Goal: Task Accomplishment & Management: Complete application form

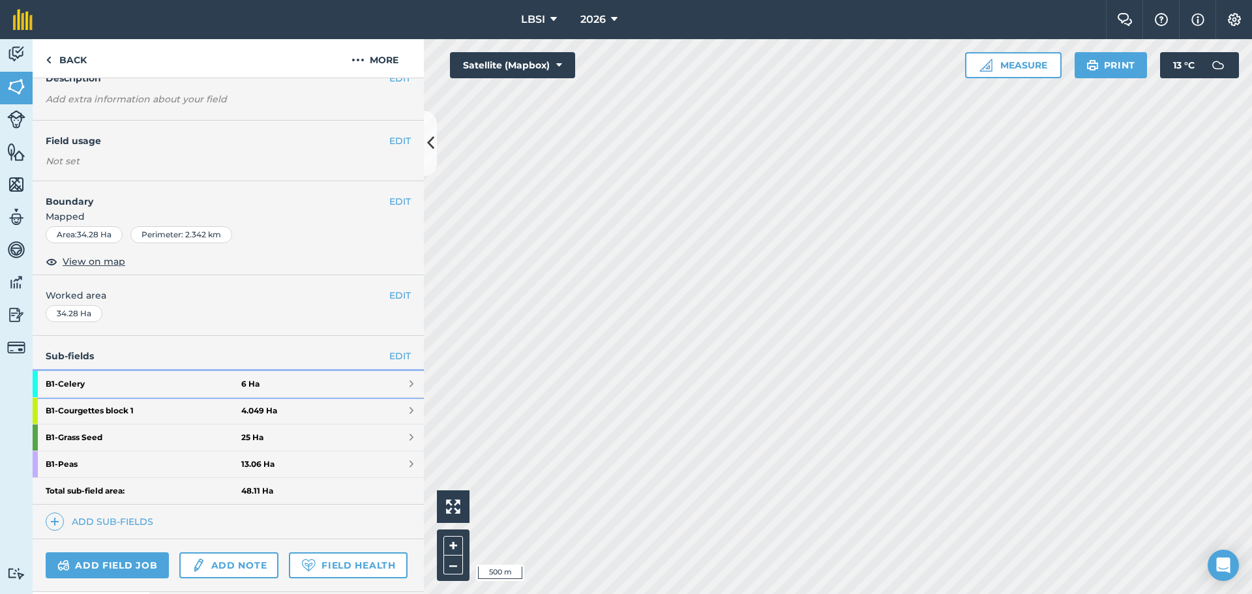
click at [133, 385] on strong "B1 - Celery" at bounding box center [144, 384] width 196 height 26
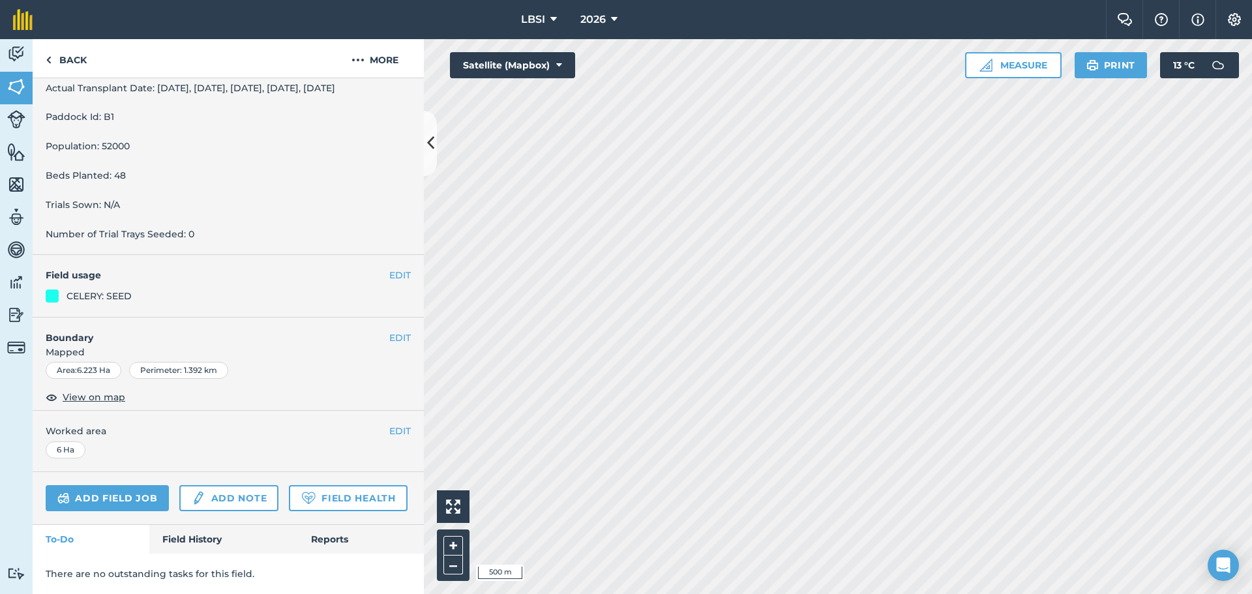
scroll to position [446, 0]
click at [200, 537] on link "Field History" at bounding box center [223, 539] width 148 height 29
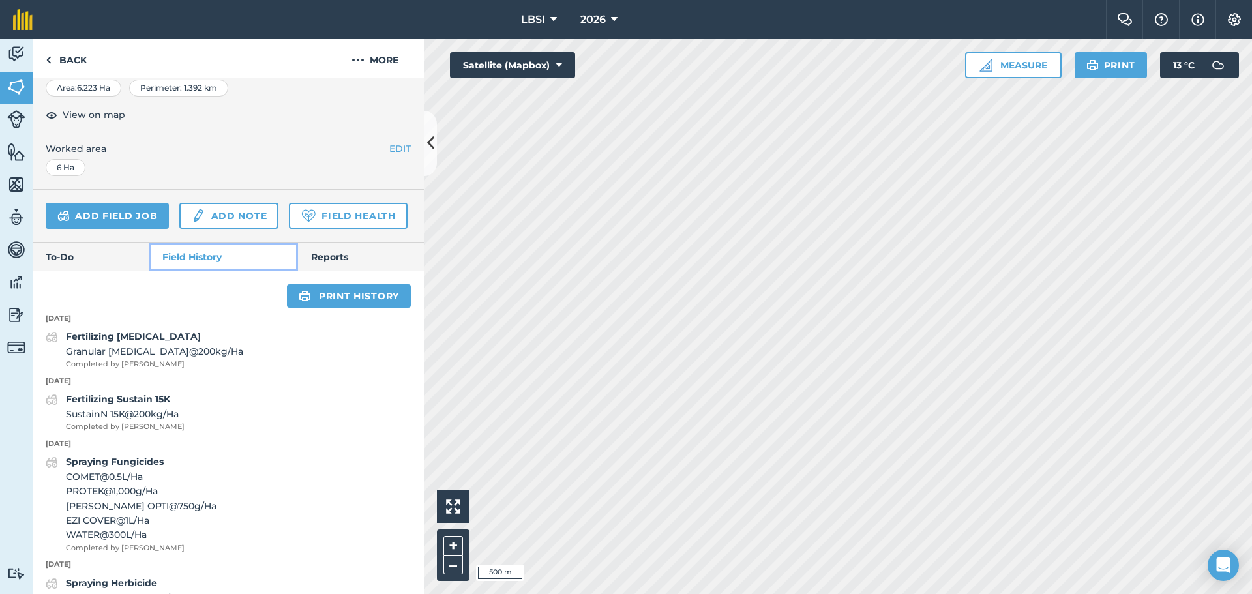
scroll to position [707, 0]
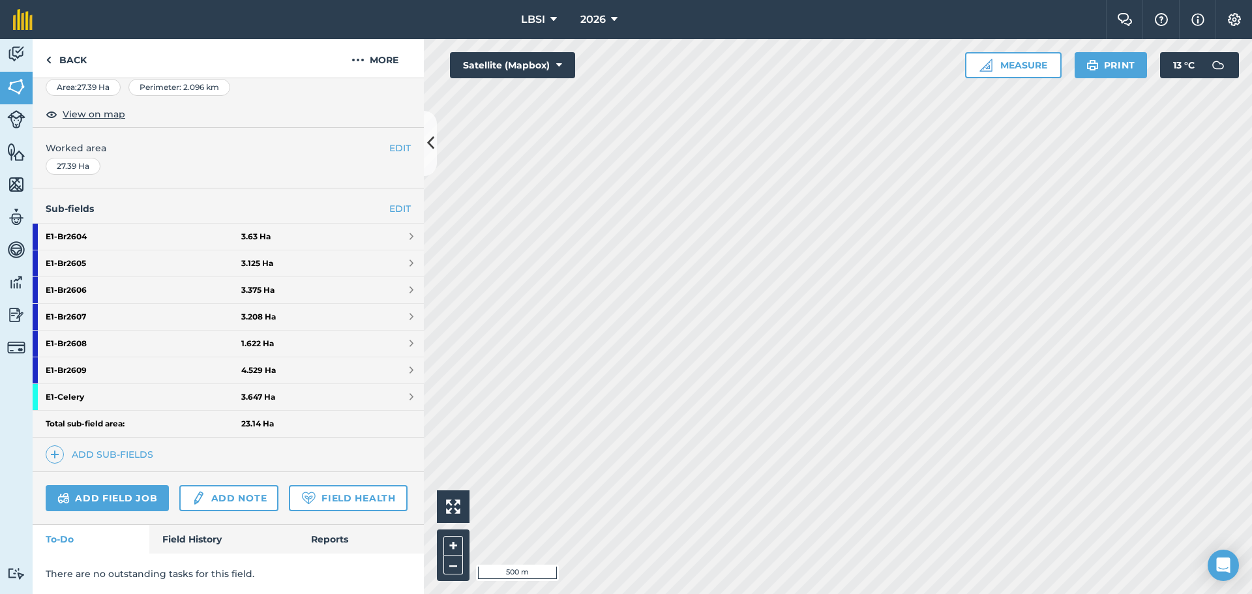
scroll to position [227, 0]
click at [119, 385] on strong "E1 - Celery" at bounding box center [144, 397] width 196 height 26
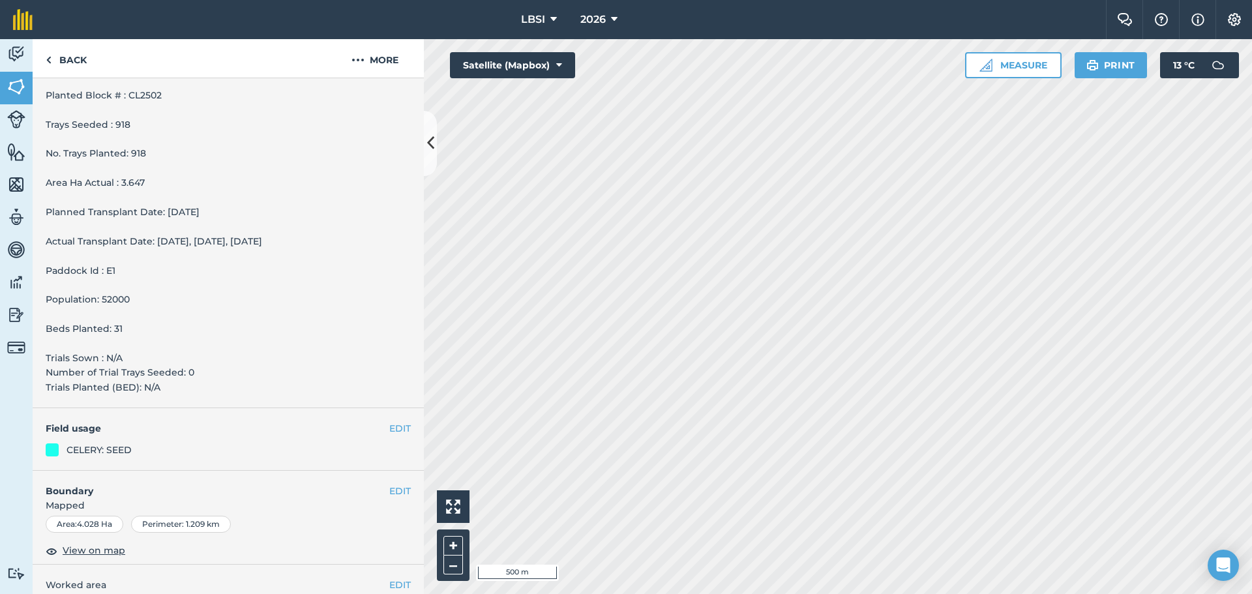
scroll to position [417, 0]
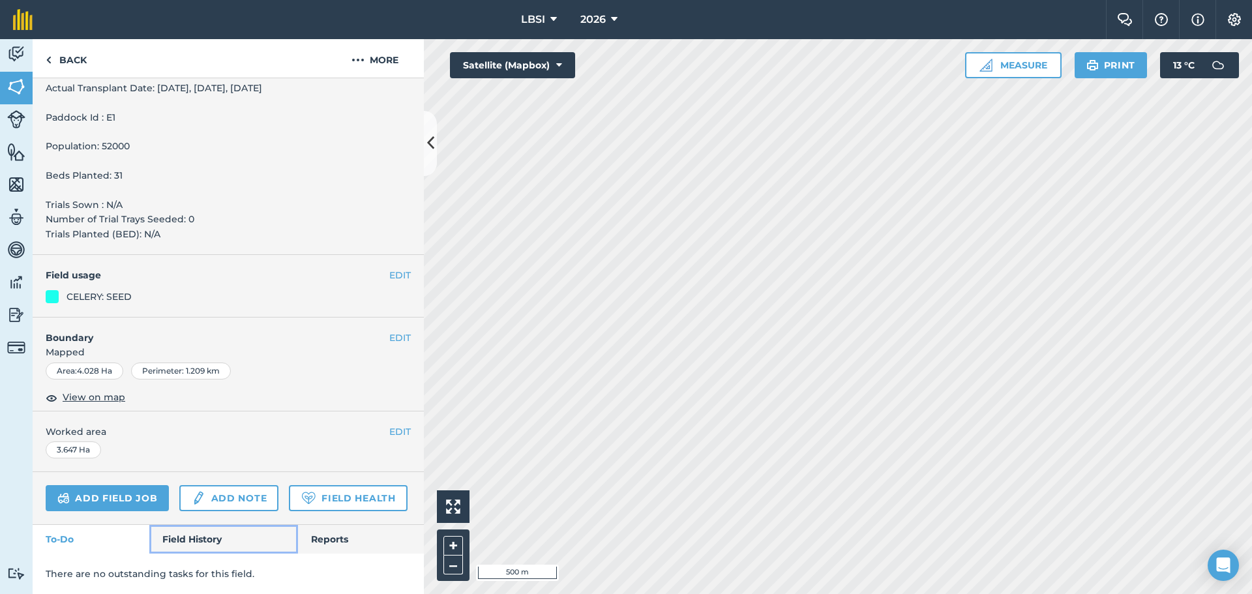
drag, startPoint x: 207, startPoint y: 541, endPoint x: 208, endPoint y: 532, distance: 9.2
click at [206, 541] on link "Field History" at bounding box center [223, 539] width 148 height 29
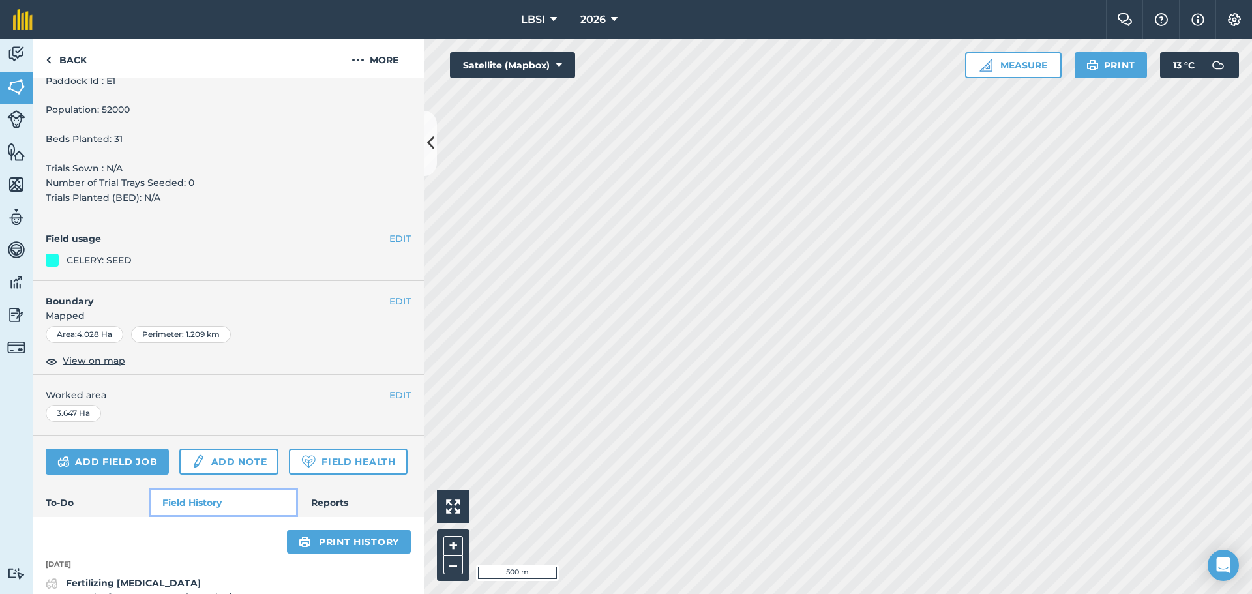
scroll to position [743, 0]
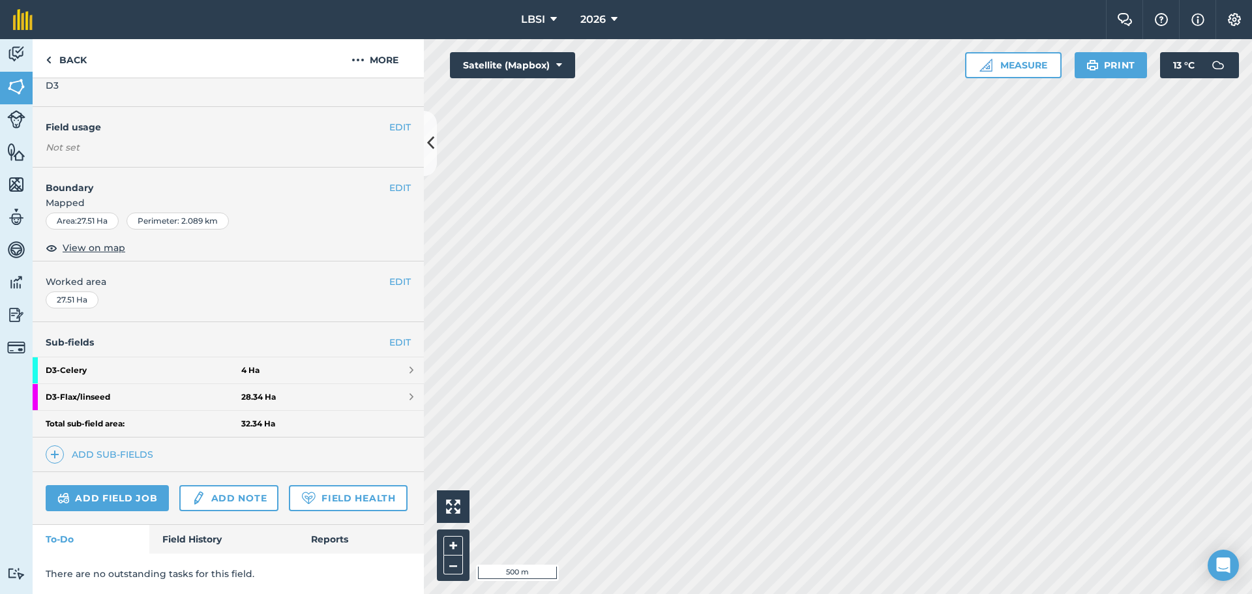
scroll to position [131, 0]
click at [121, 357] on strong "D3 - Celery" at bounding box center [144, 370] width 196 height 26
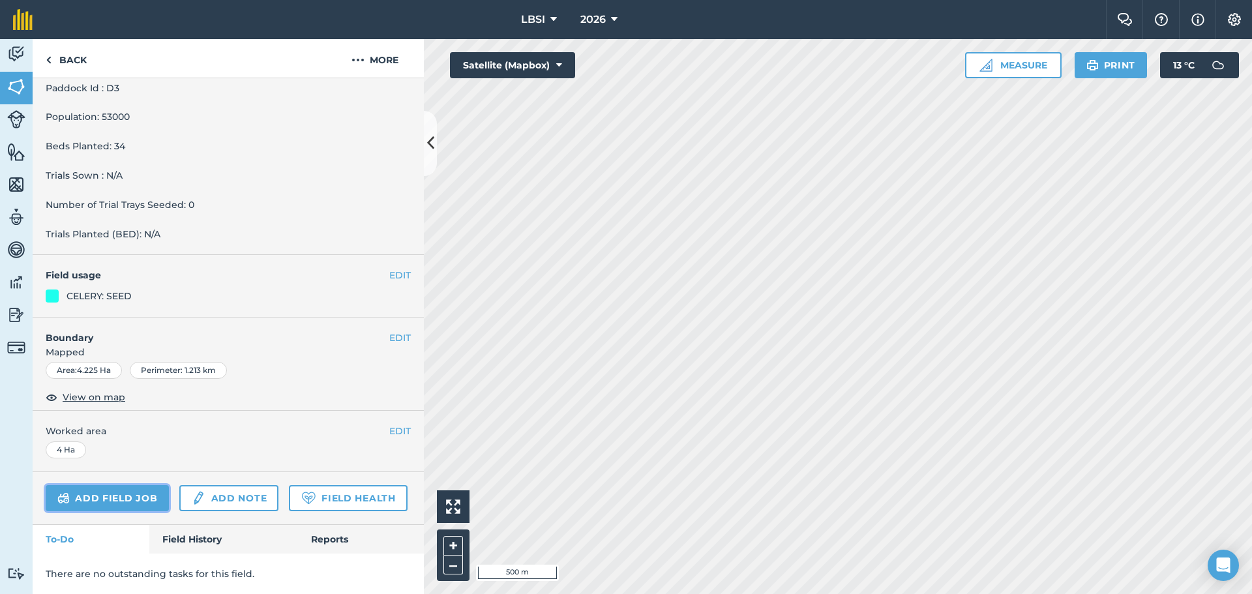
click at [109, 485] on link "Add field job" at bounding box center [107, 498] width 123 height 26
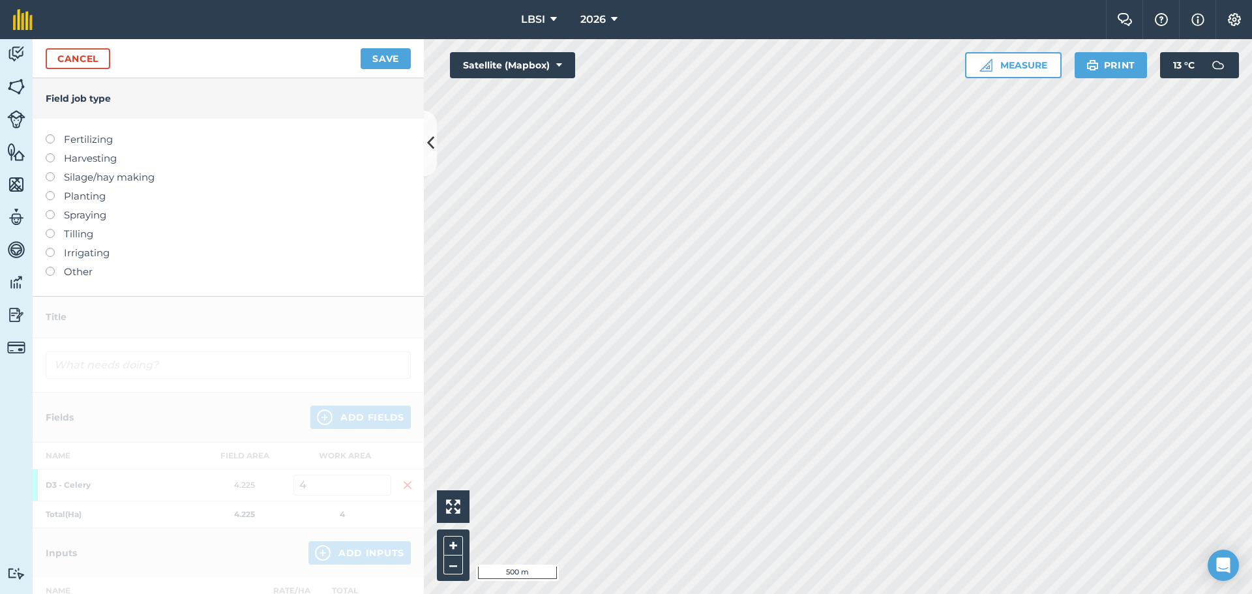
click at [48, 134] on label at bounding box center [55, 134] width 18 height 0
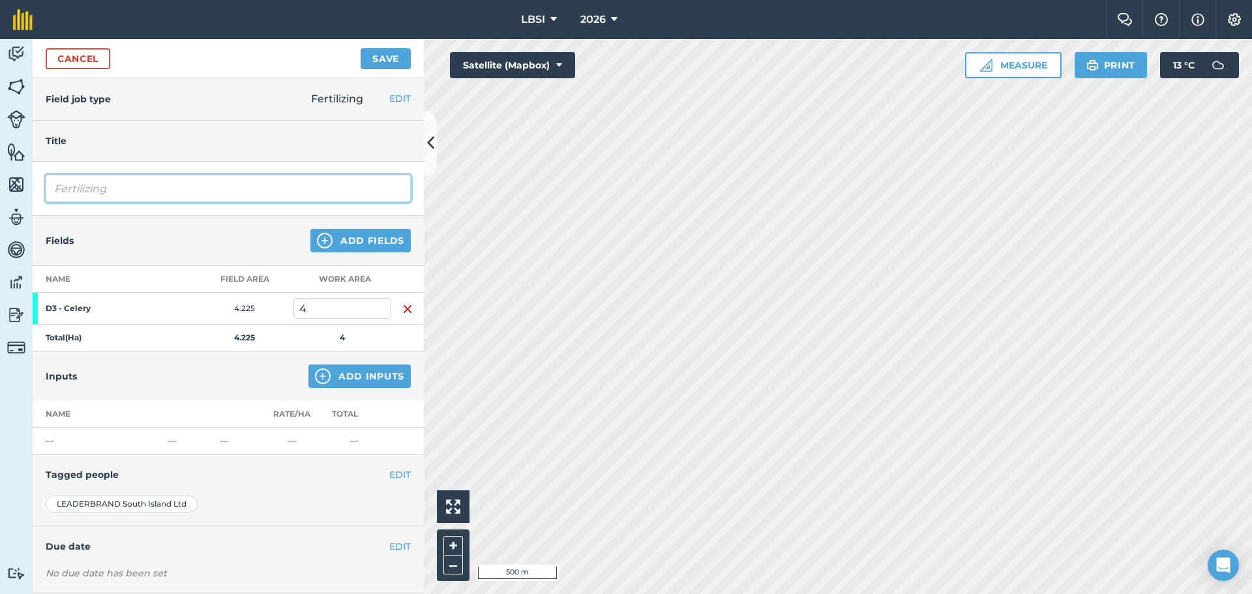
click at [128, 195] on input "Fertilizing" at bounding box center [228, 188] width 365 height 27
type input "Fertilizing Crop 16N"
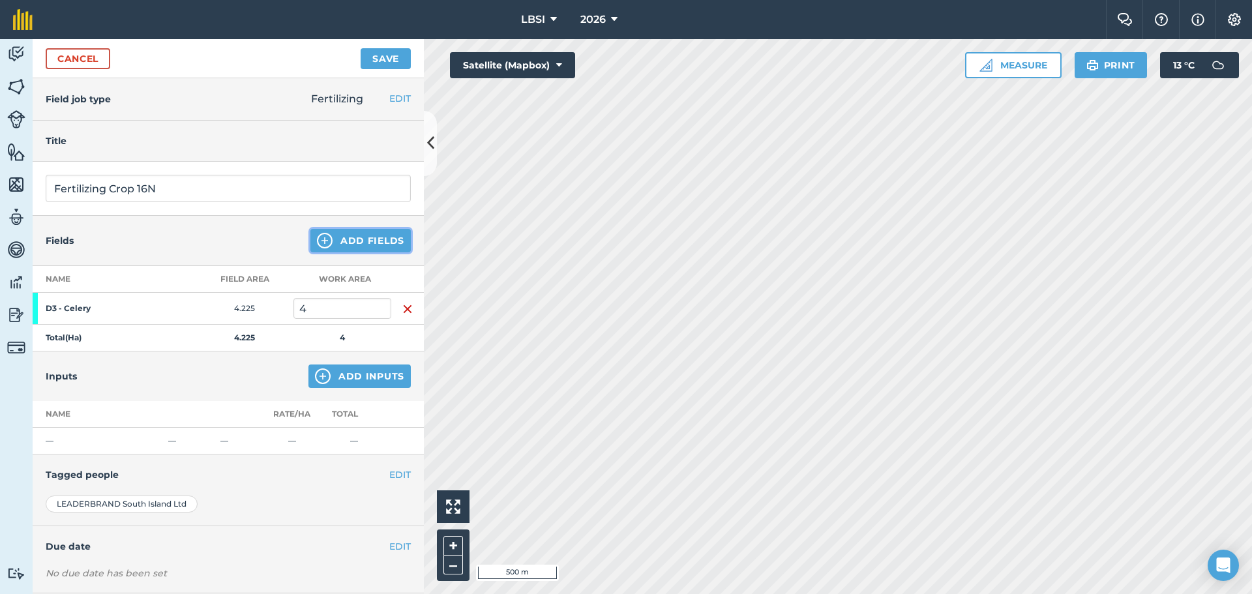
click at [317, 239] on img at bounding box center [325, 241] width 16 height 16
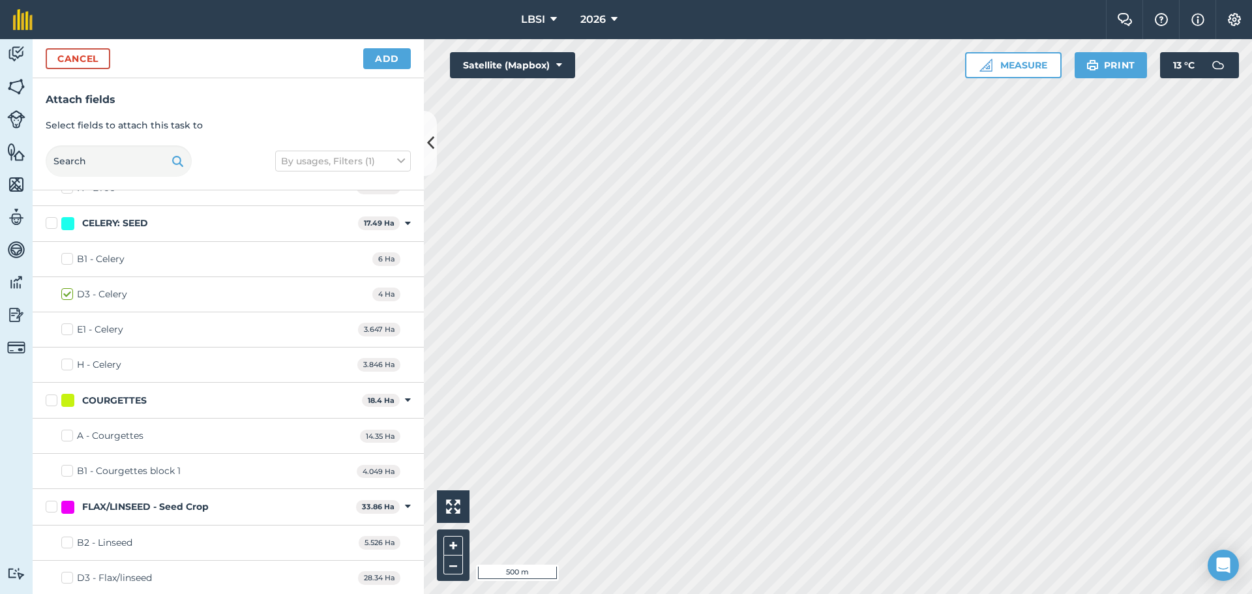
scroll to position [1043, 0]
click at [66, 260] on label "B1 - Celery" at bounding box center [92, 261] width 63 height 14
click at [66, 260] on input "B1 - Celery" at bounding box center [65, 258] width 8 height 8
checkbox input "true"
click at [67, 366] on label "H - Celery" at bounding box center [91, 366] width 60 height 14
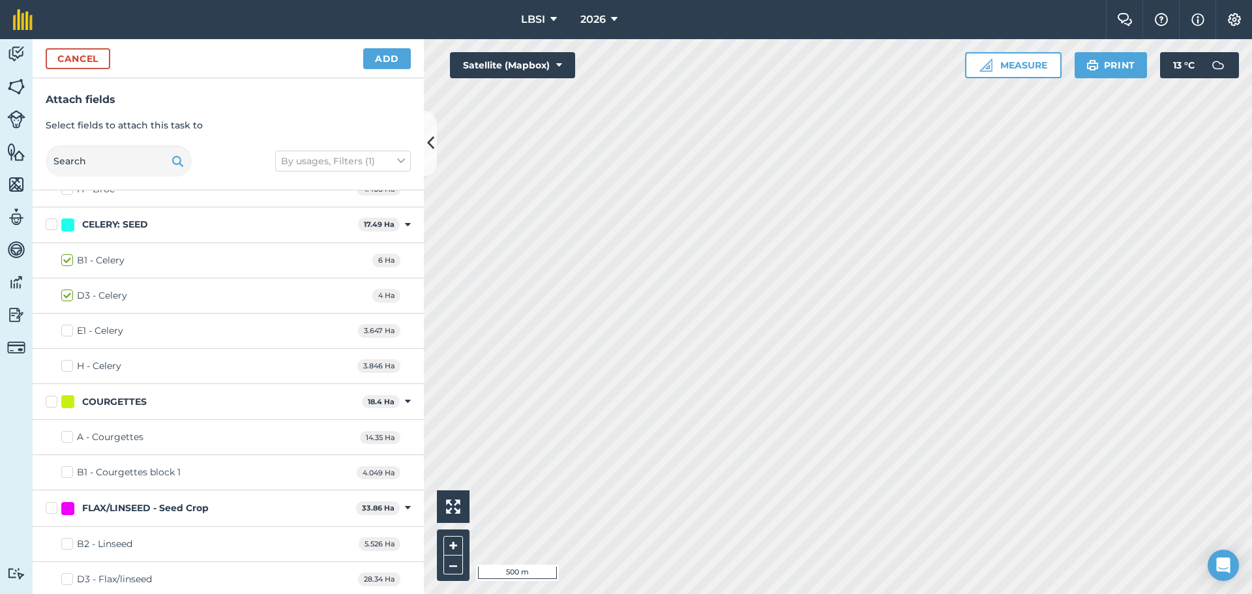
click at [67, 366] on input "H - Celery" at bounding box center [65, 363] width 8 height 8
checkbox input "true"
click at [383, 56] on button "Add" at bounding box center [387, 58] width 48 height 21
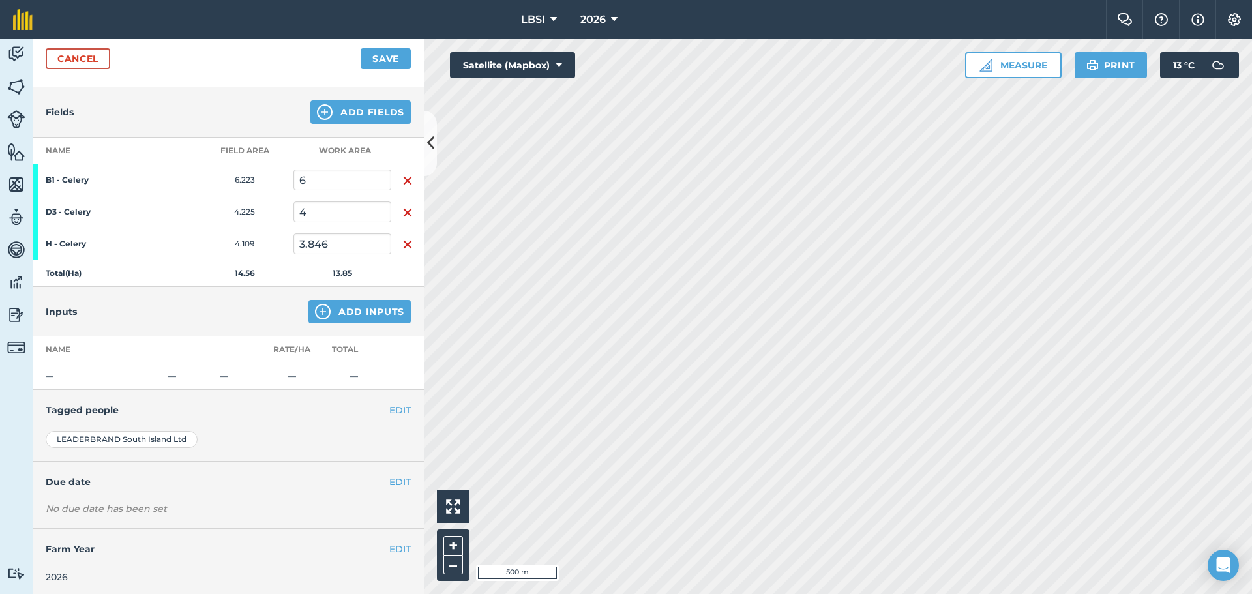
scroll to position [132, 0]
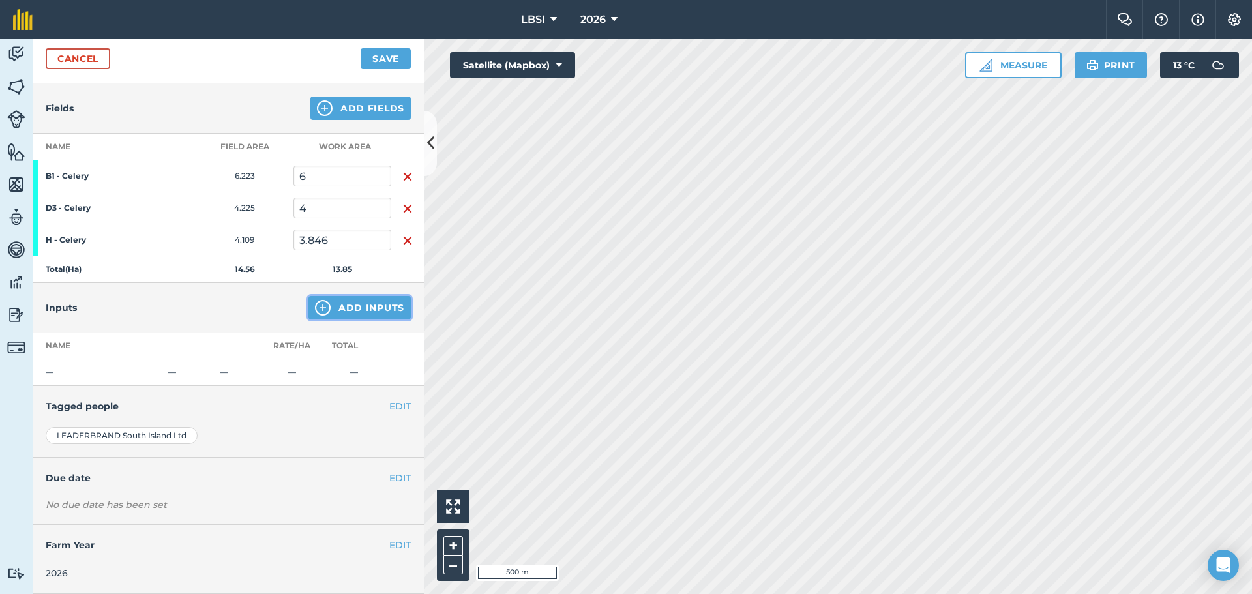
click at [315, 307] on img at bounding box center [323, 308] width 16 height 16
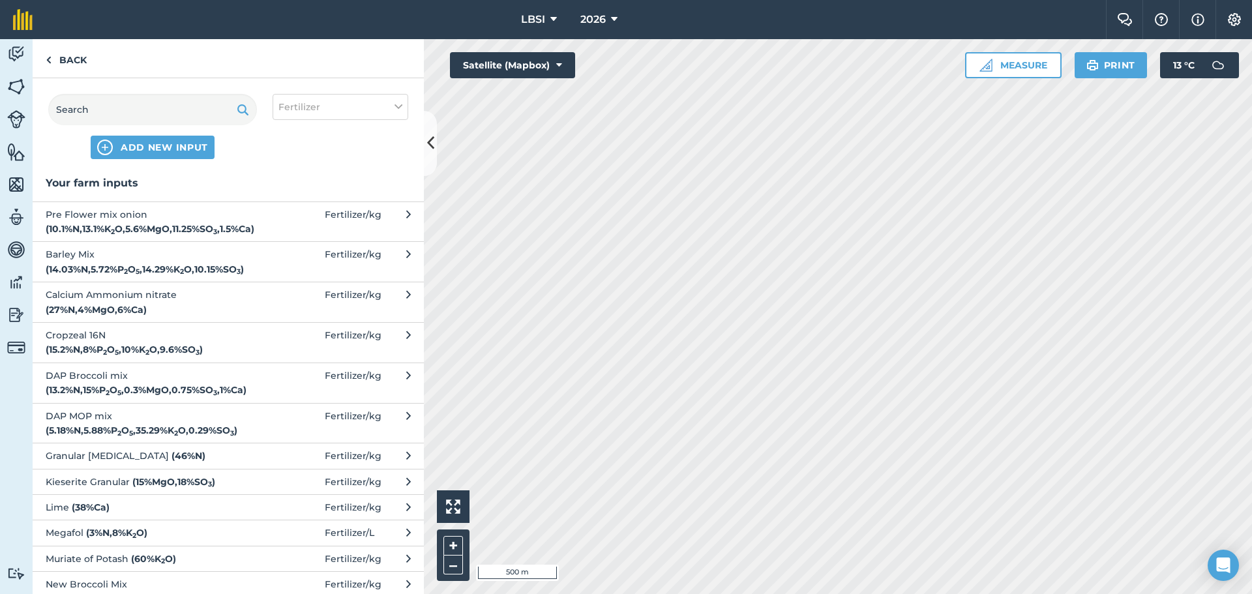
scroll to position [65, 0]
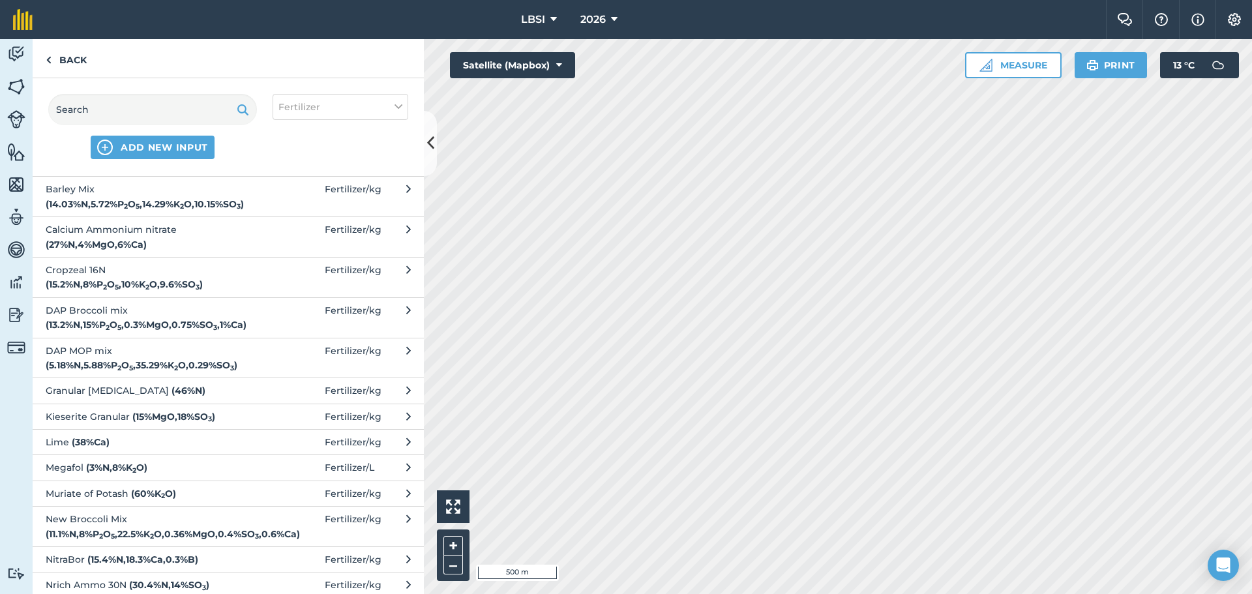
click at [180, 278] on span "Cropzeal 16N ( 15.2 % N , 8 % P 2 O 5 , 10 % K 2 O , 9.6 % SO 3 )" at bounding box center [152, 277] width 213 height 29
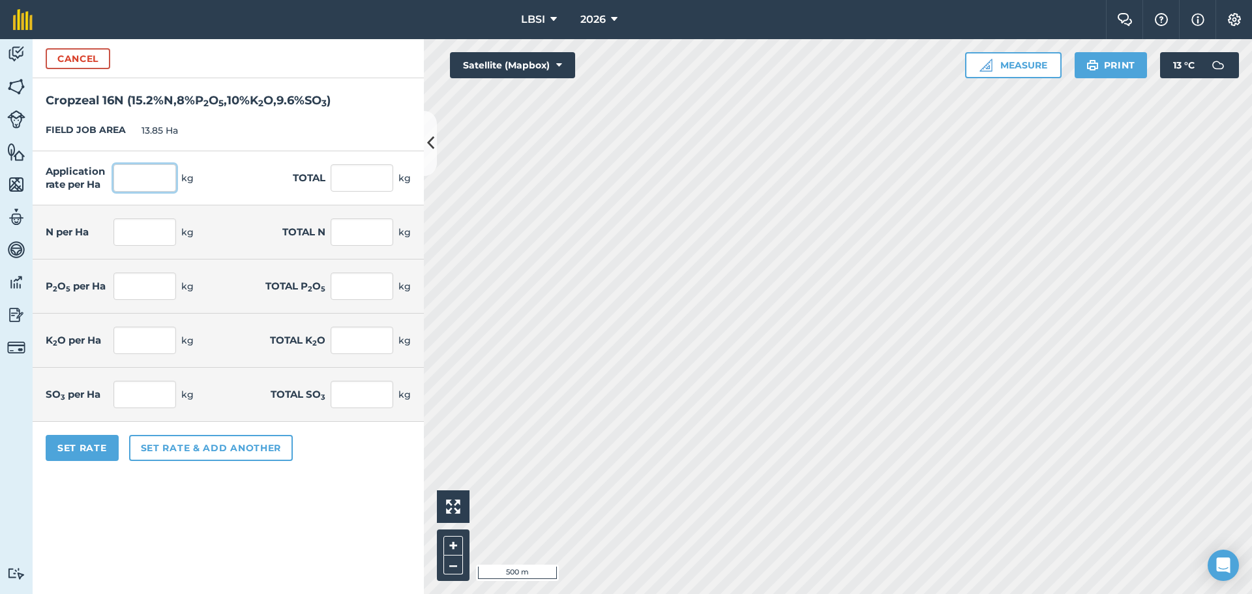
click at [154, 175] on input "text" at bounding box center [144, 177] width 63 height 27
type input "200"
type input "2,770"
type input "30.4"
type input "421.04"
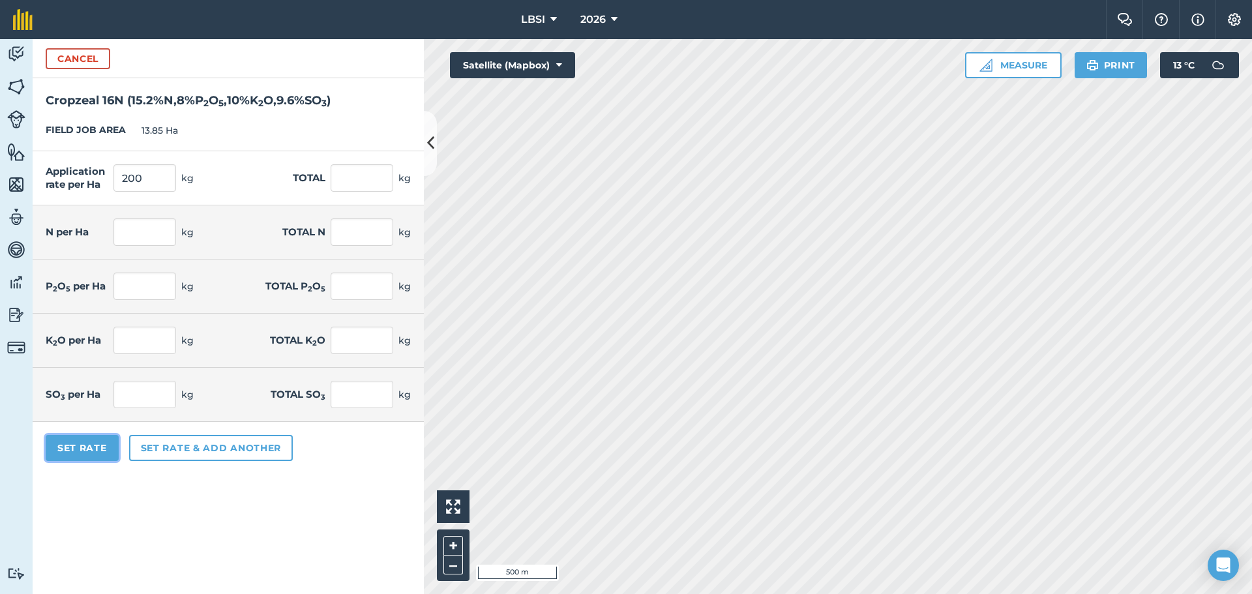
type input "16"
type input "221.6"
type input "20"
type input "277"
type input "19.2"
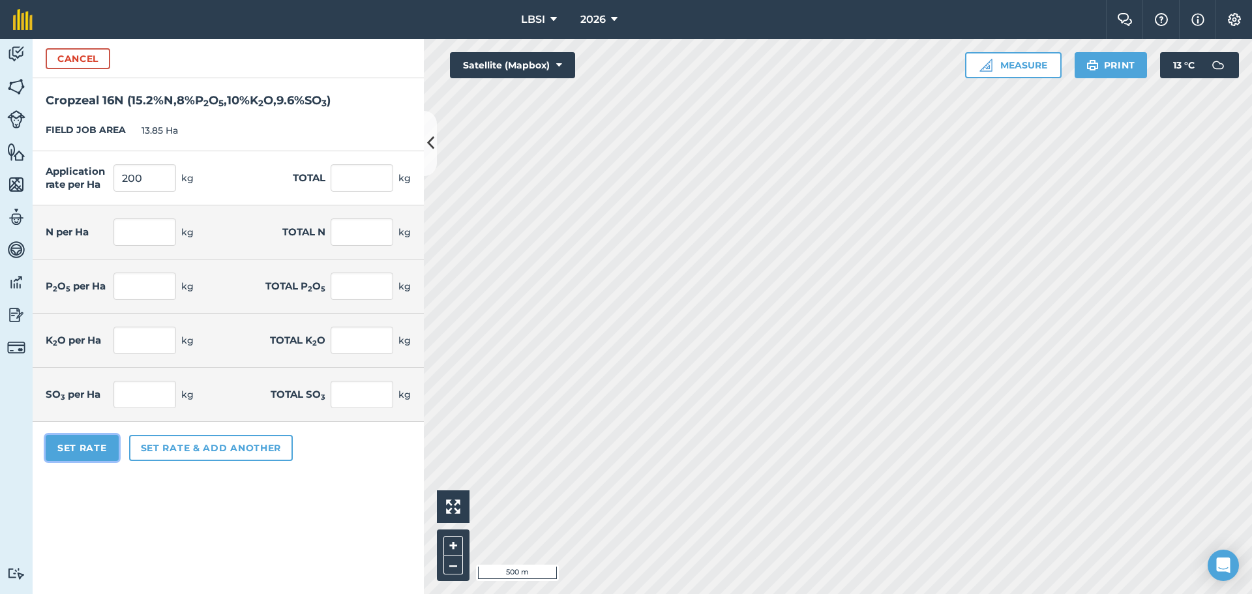
type input "265.92"
click at [95, 449] on button "Set Rate" at bounding box center [82, 448] width 73 height 26
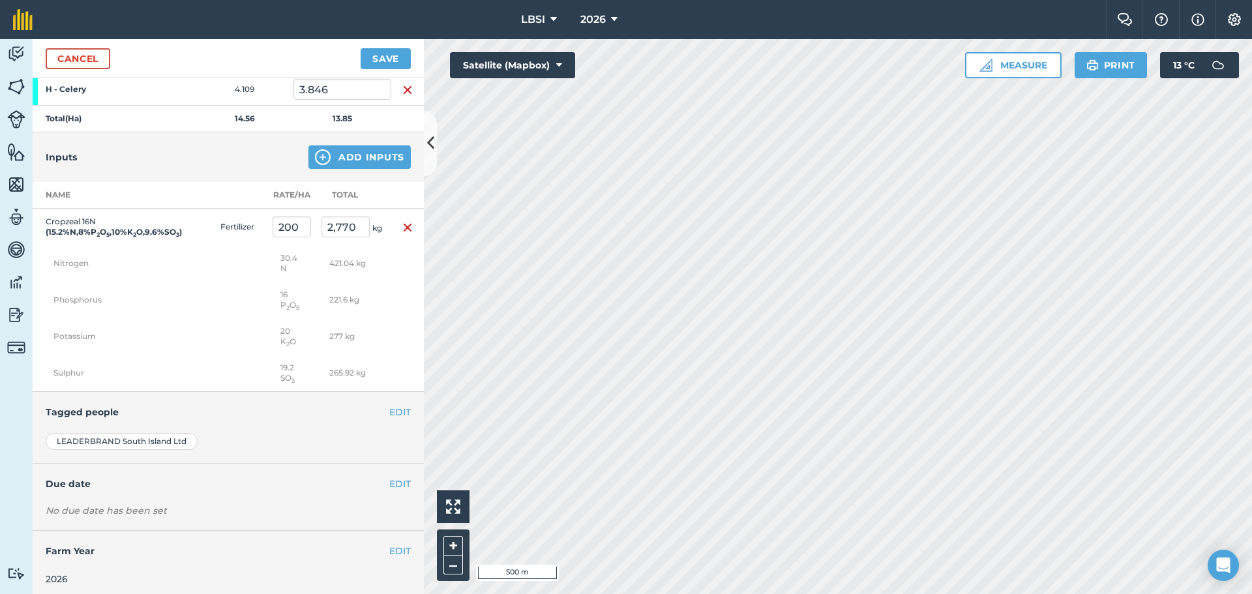
scroll to position [289, 0]
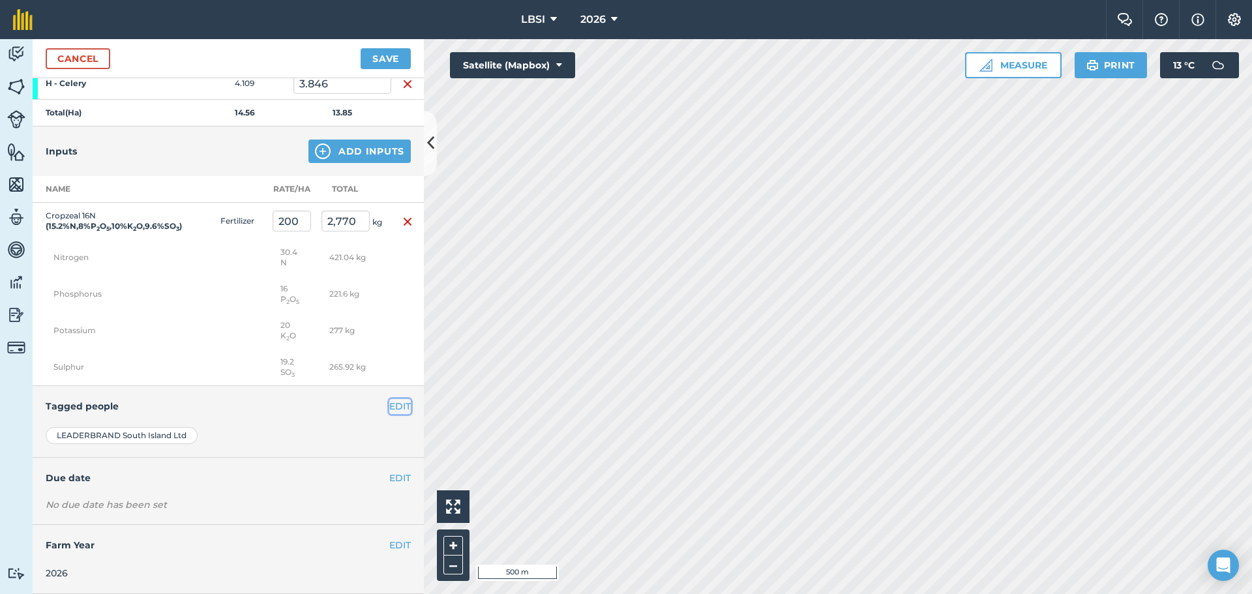
click at [389, 408] on button "EDIT" at bounding box center [400, 406] width 22 height 14
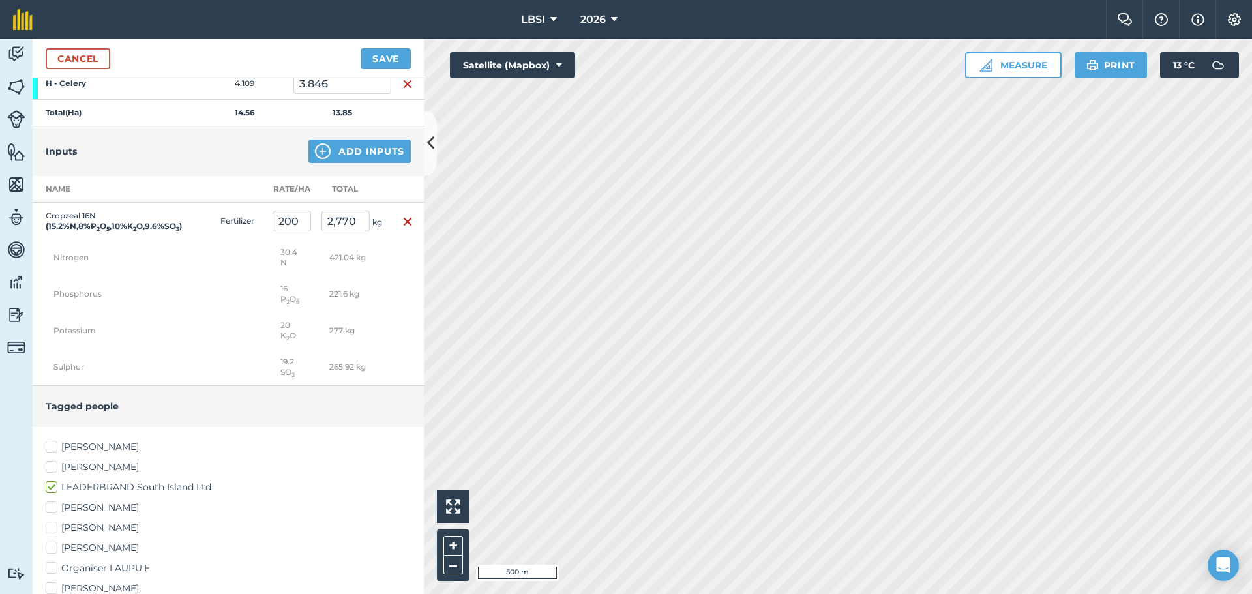
click at [53, 445] on label "[PERSON_NAME]" at bounding box center [228, 447] width 365 height 14
click at [53, 445] on input "[PERSON_NAME]" at bounding box center [50, 444] width 8 height 8
checkbox input "true"
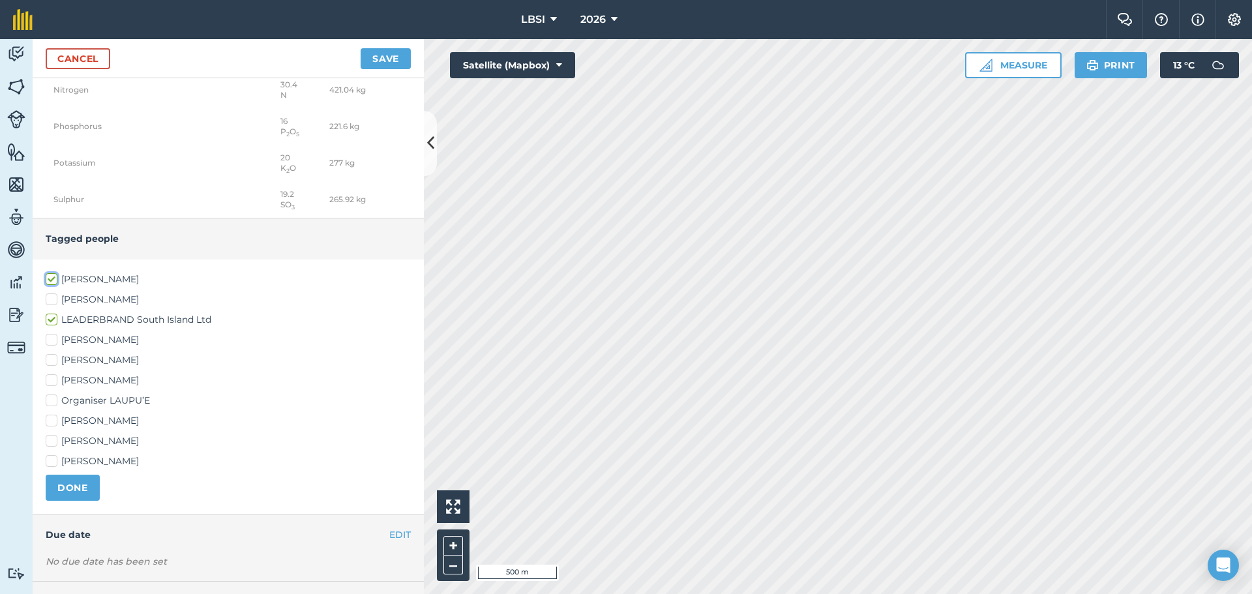
scroll to position [485, 0]
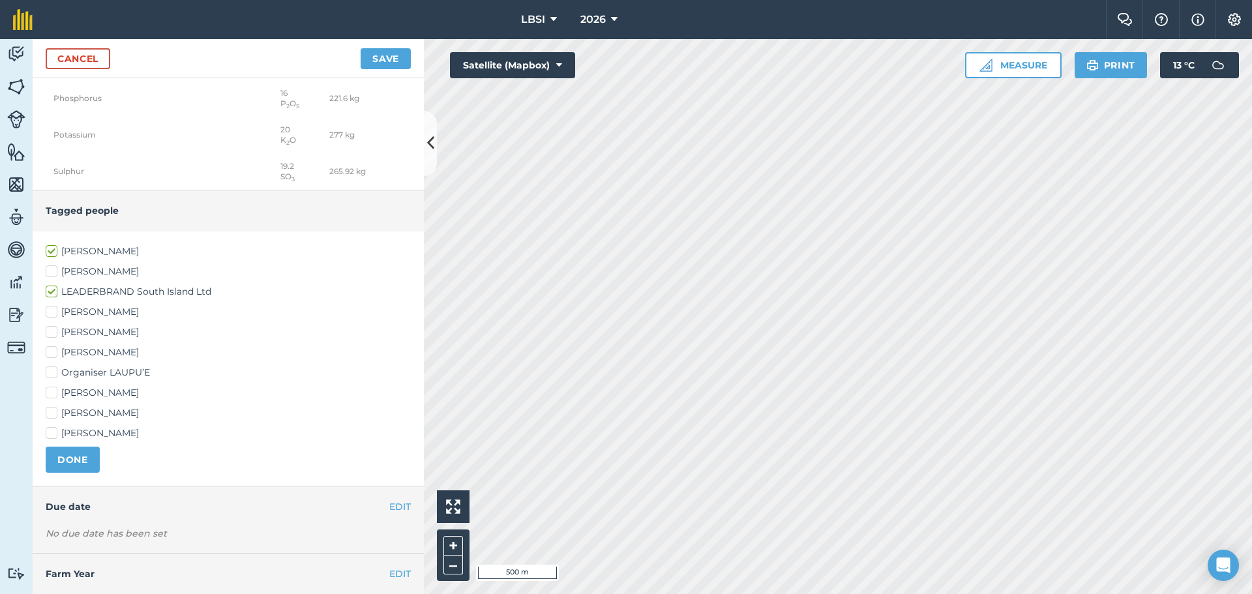
click at [52, 353] on label "[PERSON_NAME]" at bounding box center [228, 353] width 365 height 14
click at [52, 353] on input "[PERSON_NAME]" at bounding box center [50, 350] width 8 height 8
checkbox input "true"
click at [53, 432] on label "[PERSON_NAME]" at bounding box center [228, 434] width 365 height 14
click at [53, 432] on input "[PERSON_NAME]" at bounding box center [50, 431] width 8 height 8
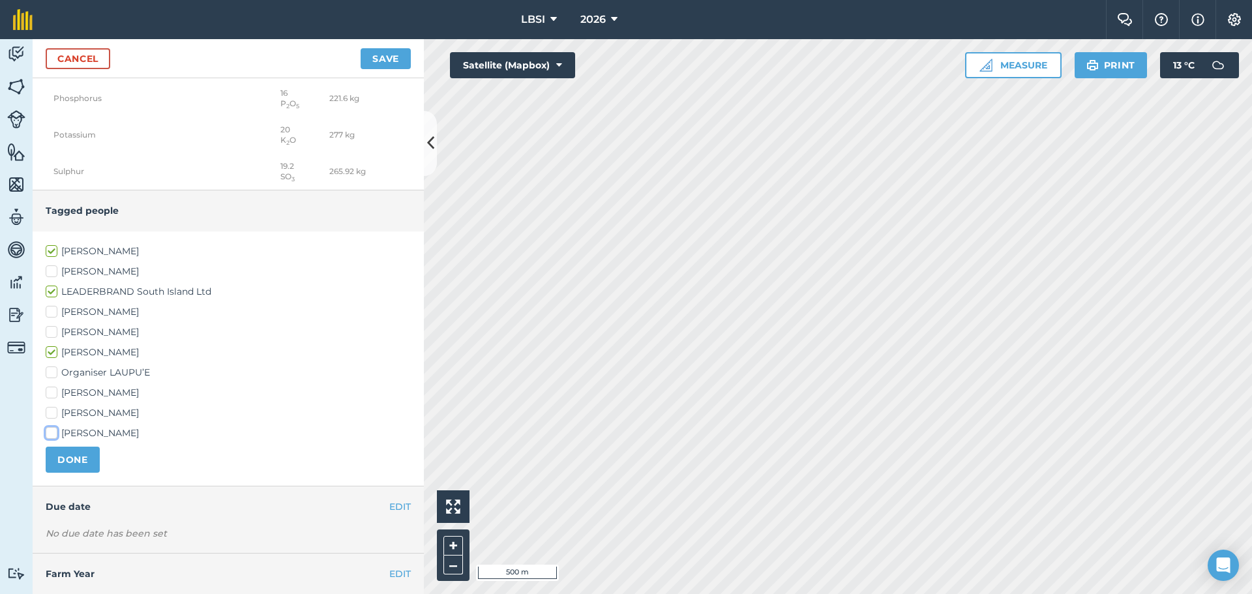
checkbox input "true"
click at [63, 460] on button "DONE" at bounding box center [73, 460] width 54 height 26
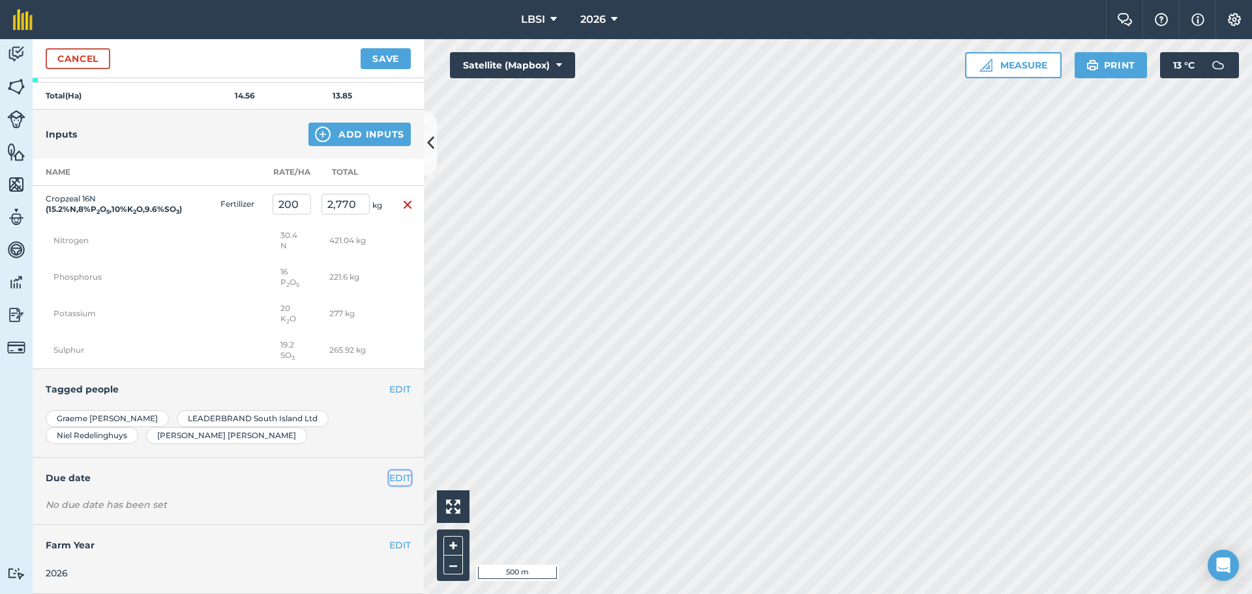
click at [389, 476] on button "EDIT" at bounding box center [400, 478] width 22 height 14
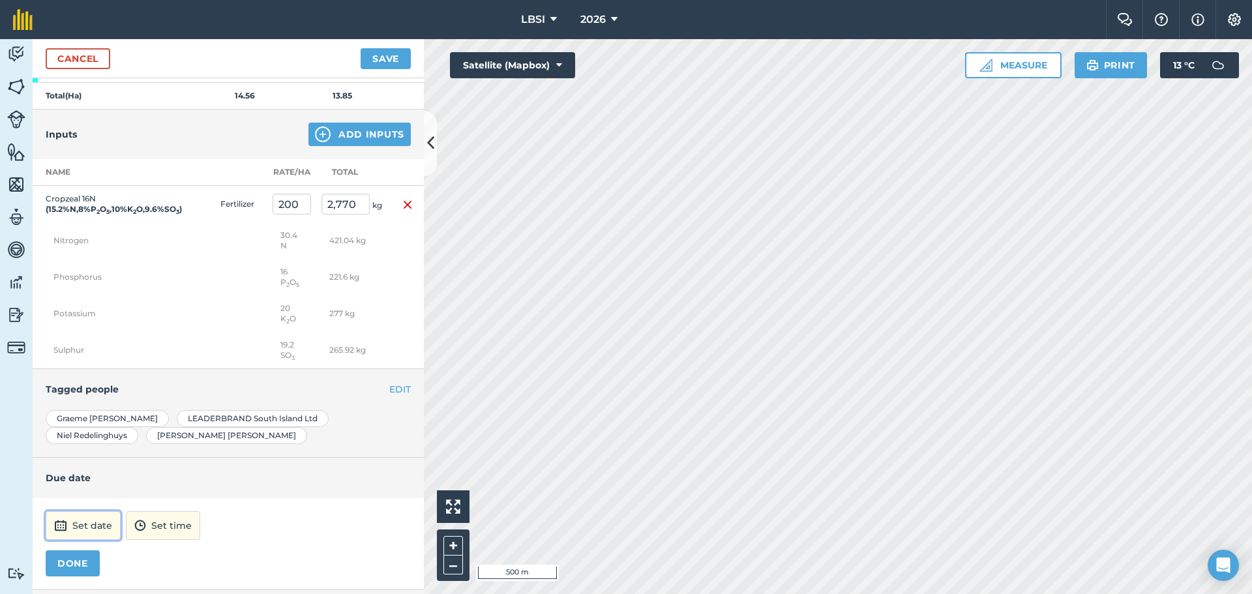
click at [87, 524] on button "Set date" at bounding box center [83, 525] width 75 height 29
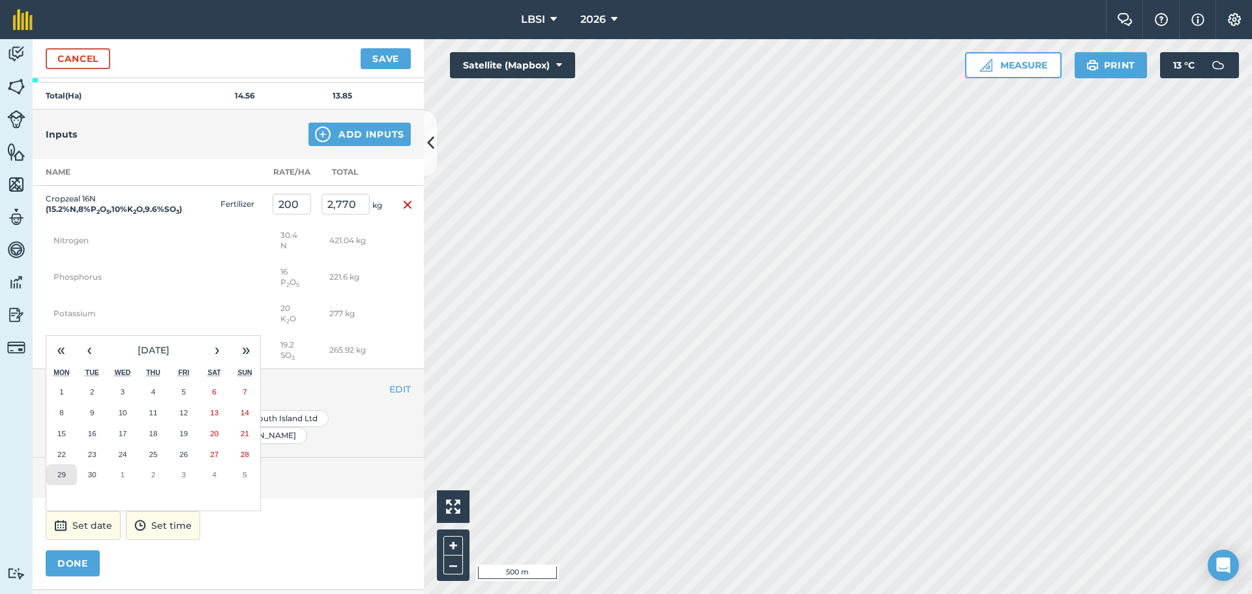
click at [65, 478] on abbr "29" at bounding box center [61, 474] width 8 height 8
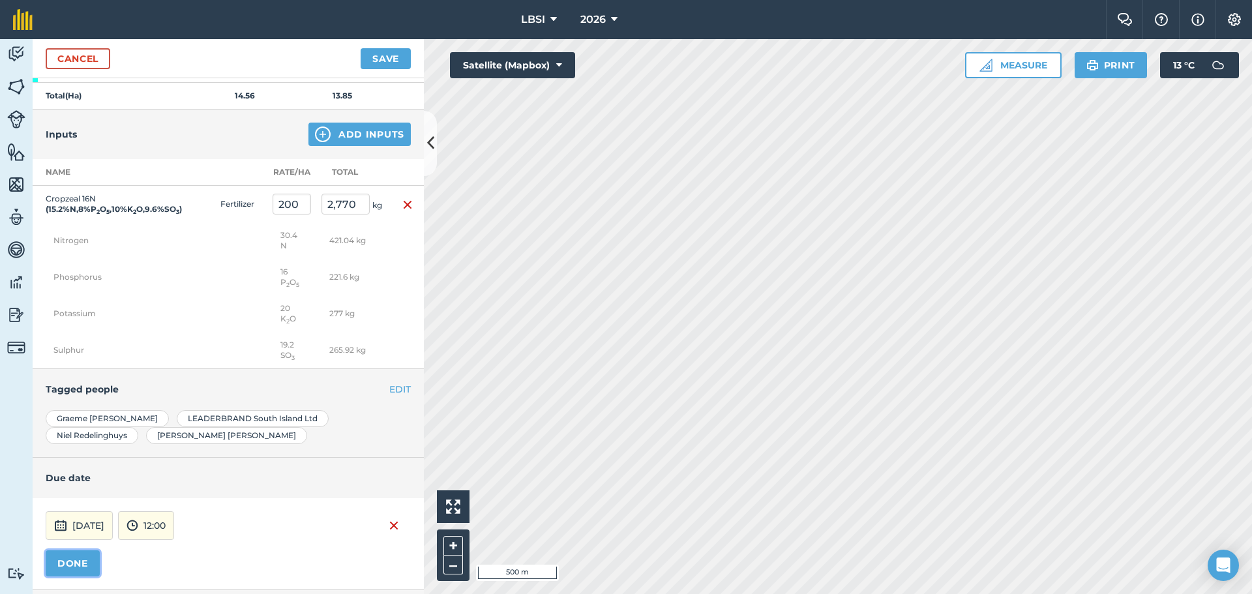
click at [76, 568] on button "DONE" at bounding box center [73, 563] width 54 height 26
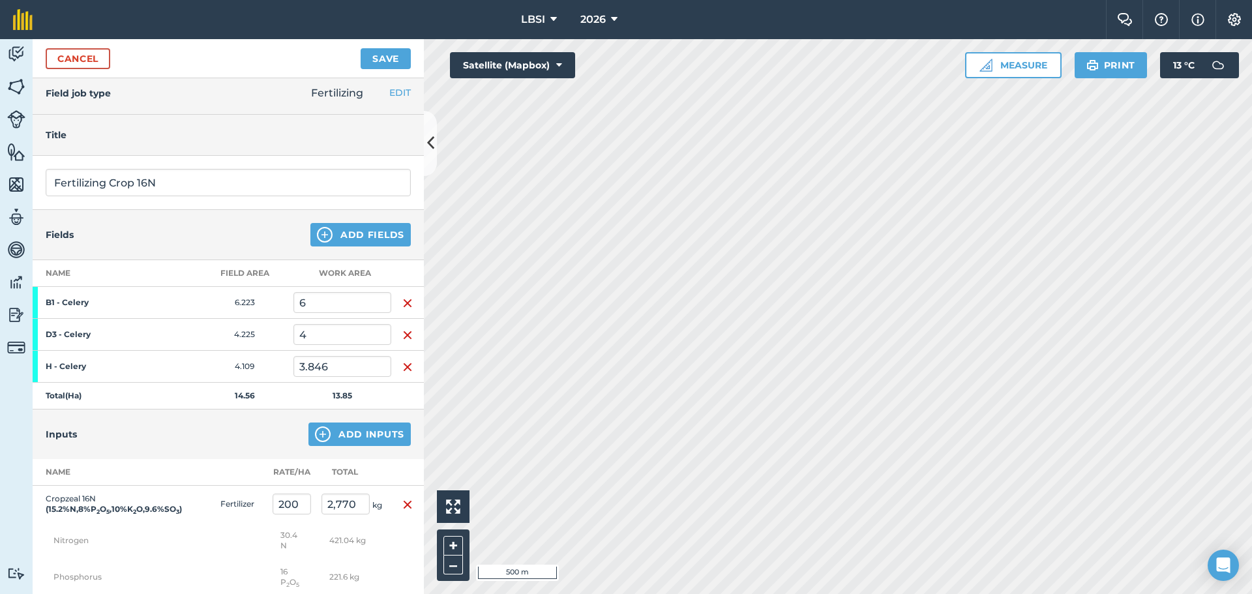
scroll to position [0, 0]
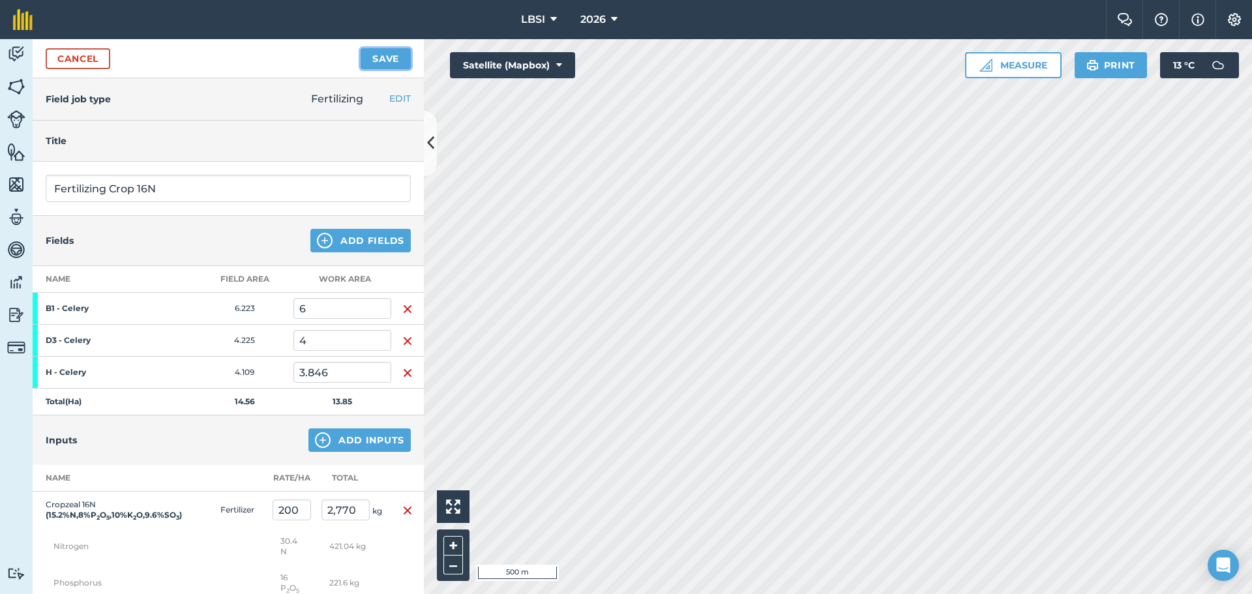
click at [380, 63] on button "Save" at bounding box center [386, 58] width 50 height 21
